Goal: Navigation & Orientation: Find specific page/section

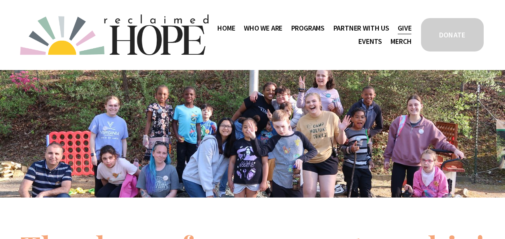
click at [0, 0] on span "Staff & Board" at bounding box center [0, 0] width 0 height 0
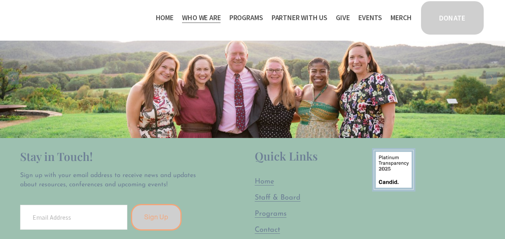
scroll to position [1246, 0]
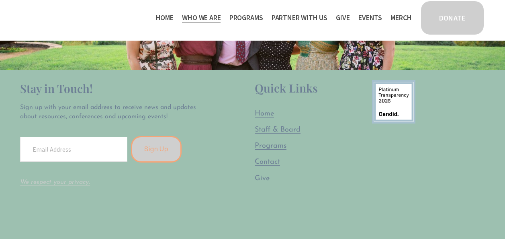
click at [265, 146] on span "Programs" at bounding box center [271, 146] width 32 height 8
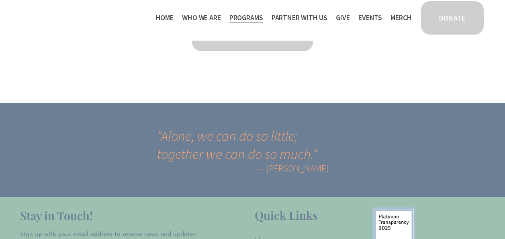
scroll to position [1435, 0]
